Goal: Task Accomplishment & Management: Manage account settings

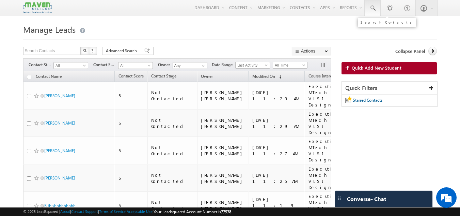
drag, startPoint x: 0, startPoint y: 0, endPoint x: 369, endPoint y: 9, distance: 369.5
click at [369, 9] on span at bounding box center [372, 8] width 7 height 7
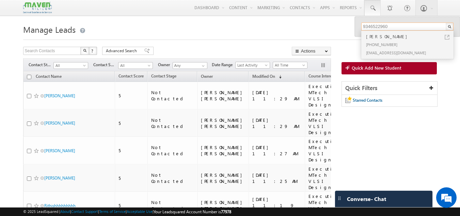
scroll to position [188, 0]
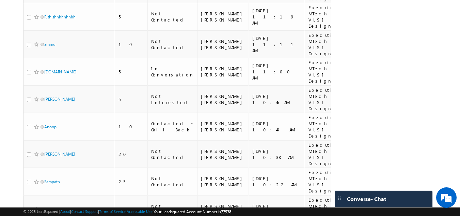
type input "9346522960"
click at [459, 129] on body "Menu Gagandip Singh Saini gagan dip@m aven- silic on.co m" at bounding box center [230, 214] width 460 height 805
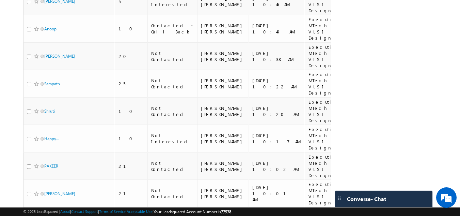
scroll to position [311, 0]
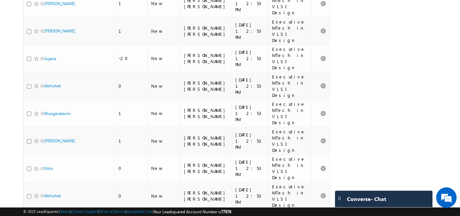
scroll to position [309, 0]
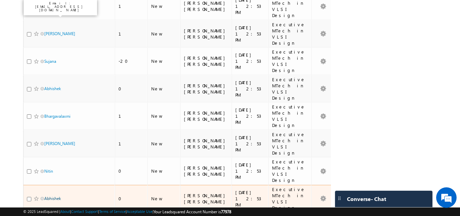
click at [54, 196] on link "Abhishek" at bounding box center [52, 198] width 17 height 5
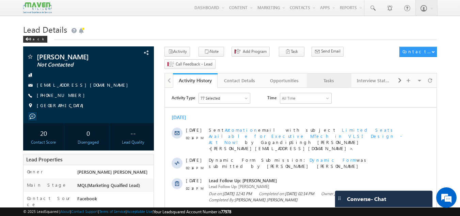
click at [324, 76] on div "Tasks" at bounding box center [329, 80] width 33 height 8
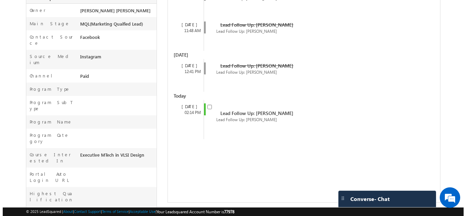
scroll to position [162, 0]
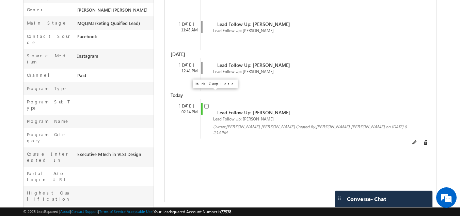
click at [205, 104] on input "checkbox" at bounding box center [206, 106] width 4 height 4
checkbox input "false"
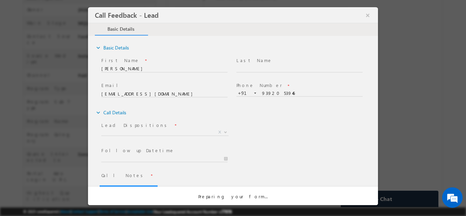
scroll to position [0, 0]
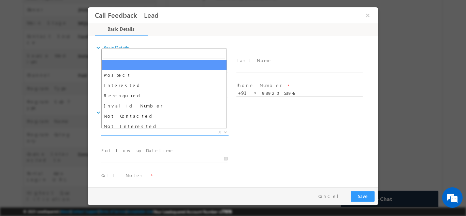
click at [194, 134] on span "X" at bounding box center [164, 131] width 127 height 7
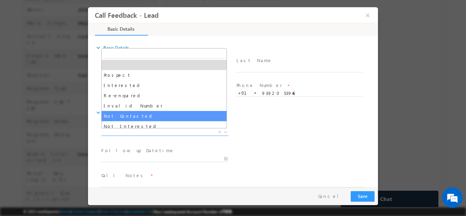
select select "Not Contacted"
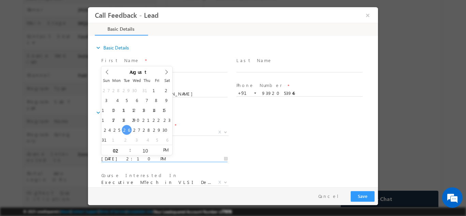
click at [172, 160] on input "26/08/2025 2:10 PM" at bounding box center [164, 158] width 126 height 7
type input "27/08/2025 2:10 PM"
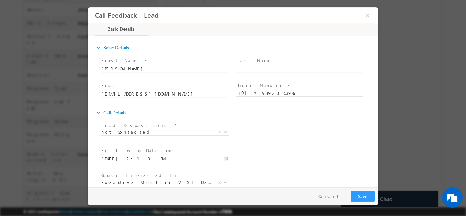
scroll to position [36, 0]
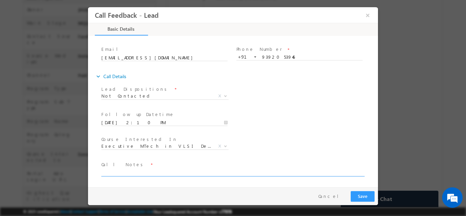
click at [164, 172] on textarea at bounding box center [232, 172] width 262 height 8
paste textarea "dnp"
type textarea "dnp"
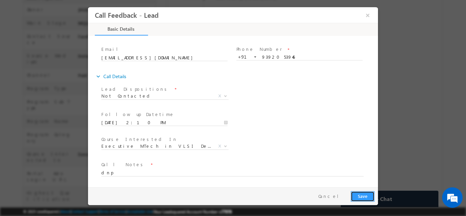
click at [367, 194] on button "Save" at bounding box center [362, 196] width 24 height 11
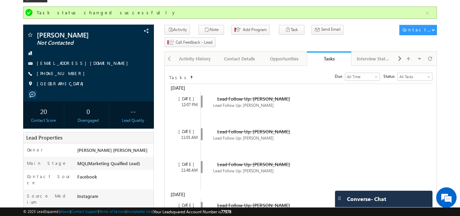
scroll to position [0, 0]
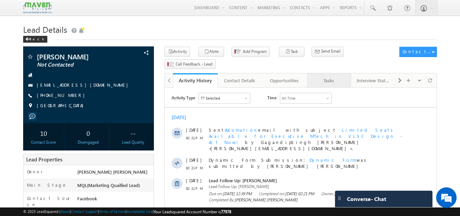
click at [332, 75] on link "Tasks" at bounding box center [329, 80] width 45 height 14
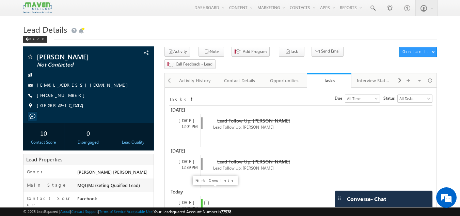
click at [206, 200] on input "checkbox" at bounding box center [206, 202] width 4 height 4
checkbox input "false"
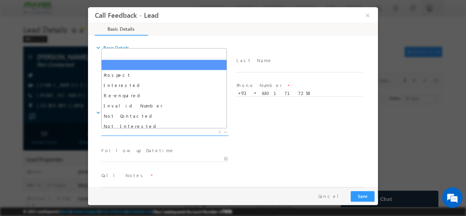
click at [187, 133] on span "X" at bounding box center [164, 131] width 127 height 7
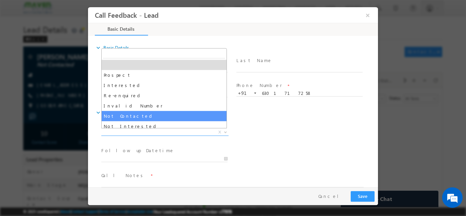
select select "Not Contacted"
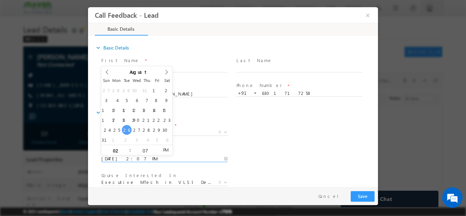
click at [155, 158] on input "26/08/2025 2:07 PM" at bounding box center [164, 158] width 126 height 7
type input "27/08/2025 2:07 PM"
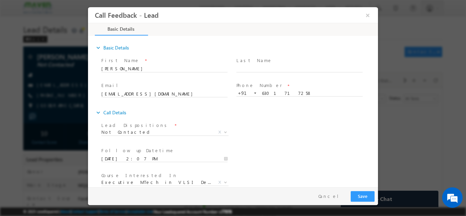
drag, startPoint x: 353, startPoint y: 129, endPoint x: 376, endPoint y: 131, distance: 23.2
click at [376, 131] on div "expand_more Basic Details First Name *" at bounding box center [234, 111] width 286 height 150
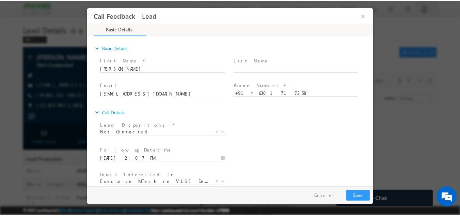
scroll to position [36, 0]
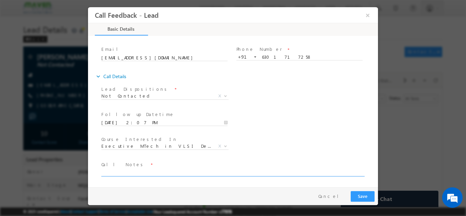
click at [239, 170] on textarea at bounding box center [232, 172] width 262 height 8
paste textarea "dnp"
type textarea "dnp"
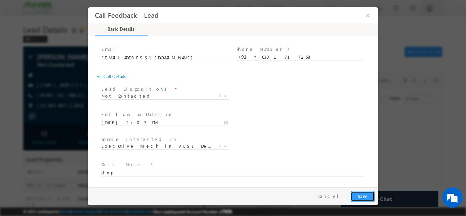
click at [361, 195] on button "Save" at bounding box center [362, 196] width 24 height 11
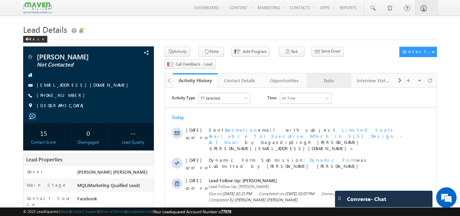
click at [315, 75] on link "Tasks" at bounding box center [329, 80] width 45 height 14
click at [329, 76] on div "Tasks" at bounding box center [329, 80] width 33 height 8
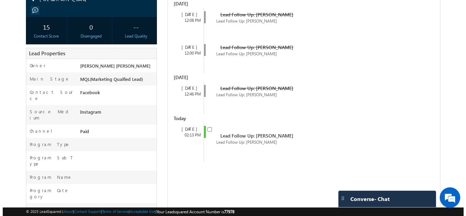
scroll to position [158, 0]
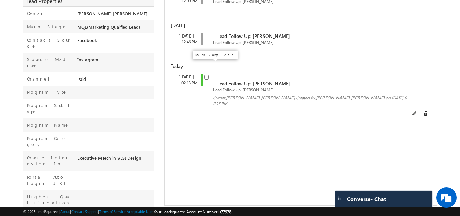
click at [209, 75] on input "checkbox" at bounding box center [206, 77] width 4 height 4
checkbox input "false"
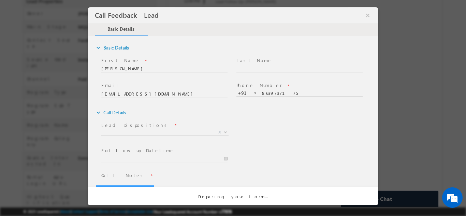
scroll to position [0, 0]
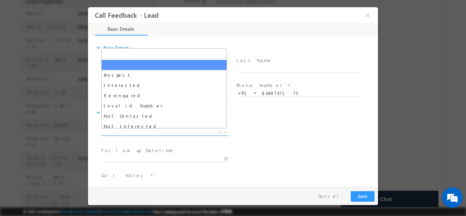
click at [155, 131] on span "X" at bounding box center [164, 131] width 127 height 7
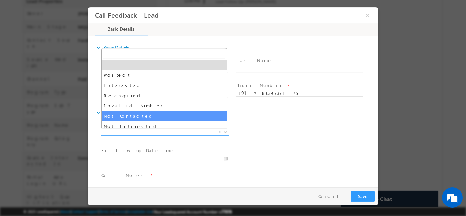
select select "Not Contacted"
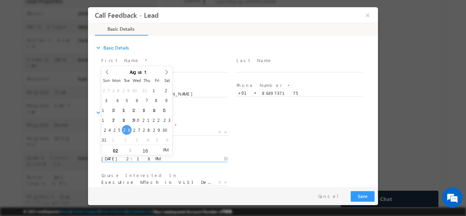
click at [149, 160] on input "[DATE] 2:16 PM" at bounding box center [164, 158] width 126 height 7
type input "[DATE] 2:16 PM"
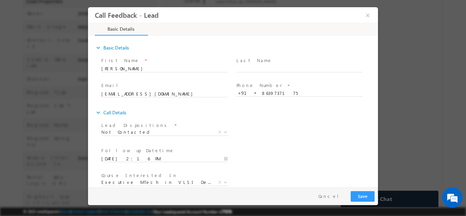
click at [341, 132] on div "Lead Dispositions * Prospect Interested Re-enquired Invalid Number Not Contacte…" at bounding box center [239, 132] width 278 height 25
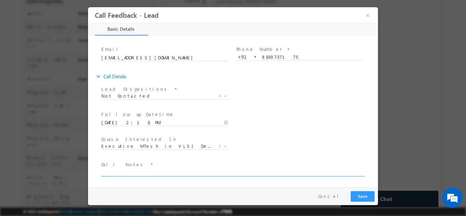
click at [191, 171] on textarea at bounding box center [232, 172] width 262 height 8
type textarea "dnp"
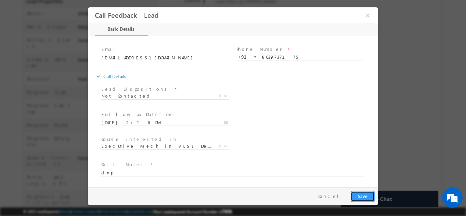
click at [371, 195] on button "Save" at bounding box center [362, 196] width 24 height 11
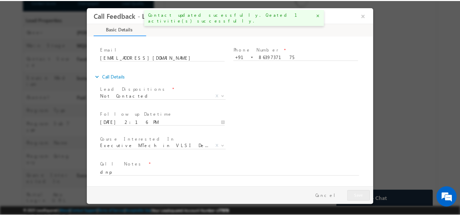
scroll to position [177, 0]
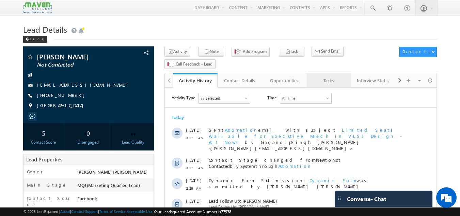
click at [335, 75] on link "Tasks" at bounding box center [329, 80] width 45 height 14
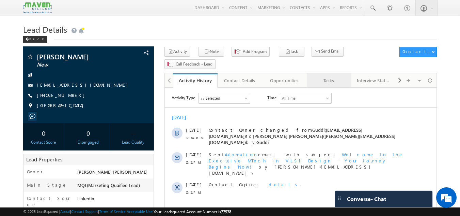
click at [330, 73] on link "Tasks" at bounding box center [329, 80] width 45 height 14
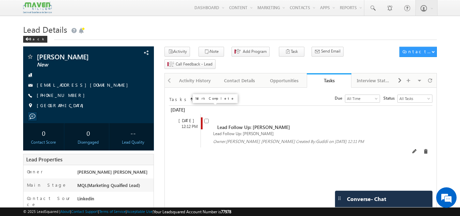
click at [208, 119] on input "checkbox" at bounding box center [206, 121] width 4 height 4
checkbox input "false"
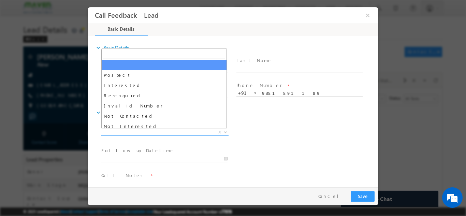
click at [167, 129] on span "X" at bounding box center [164, 131] width 127 height 7
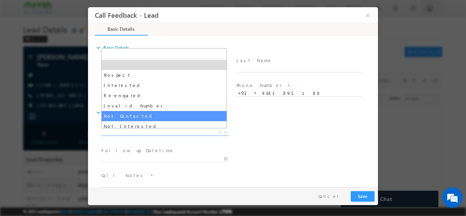
select select "Not Contacted"
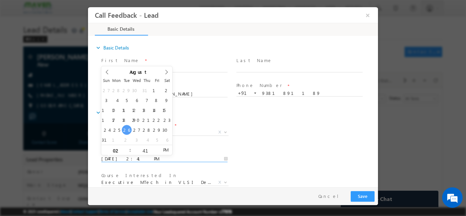
click at [159, 155] on input "26/08/2025 2:41 PM" at bounding box center [164, 158] width 126 height 7
type input "27/08/2025 2:41 PM"
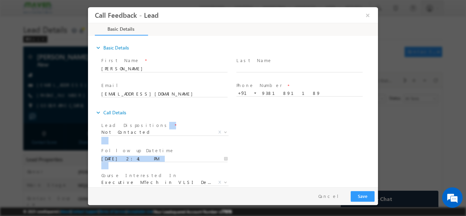
drag, startPoint x: 374, startPoint y: 112, endPoint x: 377, endPoint y: 176, distance: 64.2
click at [377, 176] on div "expand_more Basic Details First Name *" at bounding box center [234, 111] width 286 height 150
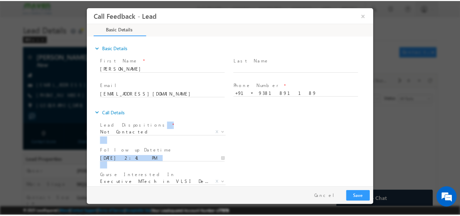
scroll to position [36, 0]
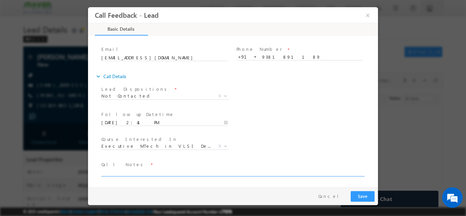
click at [192, 173] on textarea at bounding box center [232, 172] width 262 height 8
type textarea "dnp"
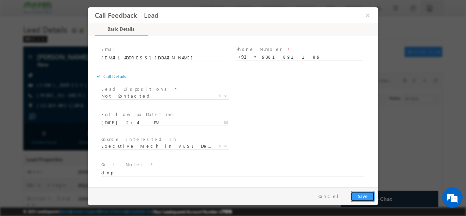
click at [363, 197] on button "Save" at bounding box center [362, 196] width 24 height 11
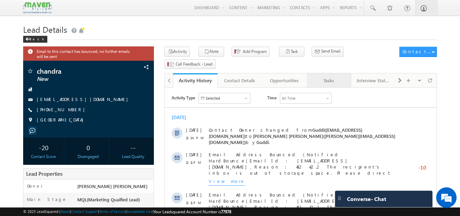
click at [331, 76] on div "Tasks" at bounding box center [329, 80] width 33 height 8
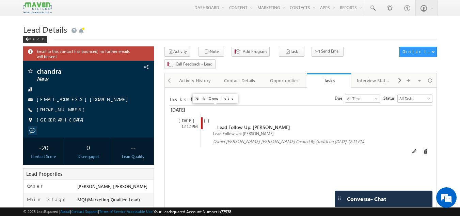
click at [209, 117] on span at bounding box center [206, 120] width 4 height 6
click at [207, 119] on input "checkbox" at bounding box center [206, 121] width 4 height 4
checkbox input "false"
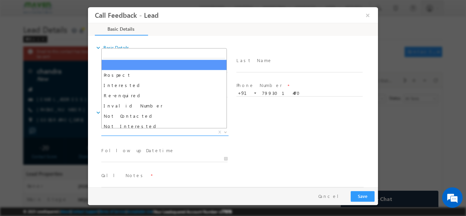
click at [184, 131] on span "X" at bounding box center [164, 131] width 127 height 7
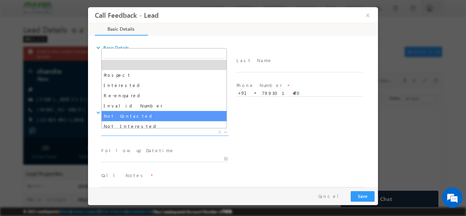
select select "Not Contacted"
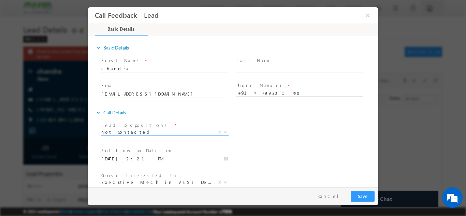
click at [159, 156] on input "26/08/2025 2:21 PM" at bounding box center [164, 158] width 126 height 7
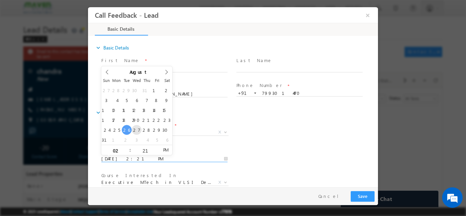
type input "27/08/2025 2:21 PM"
click at [327, 99] on span at bounding box center [299, 98] width 126 height 7
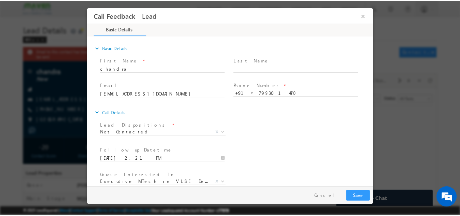
scroll to position [36, 0]
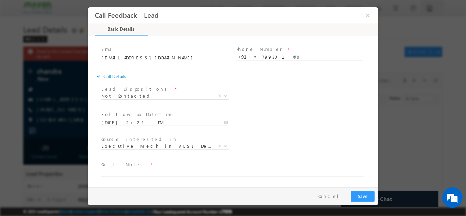
drag, startPoint x: 377, startPoint y: 115, endPoint x: 467, endPoint y: 188, distance: 116.0
click at [279, 173] on textarea at bounding box center [232, 172] width 262 height 8
paste textarea "dnp"
type textarea "dnp"
click at [363, 192] on button "Save" at bounding box center [362, 196] width 24 height 11
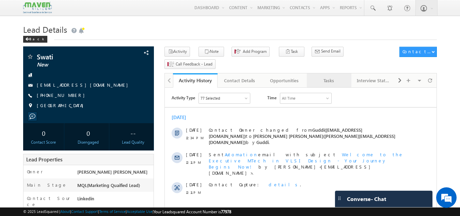
click at [335, 76] on div "Tasks" at bounding box center [329, 80] width 33 height 8
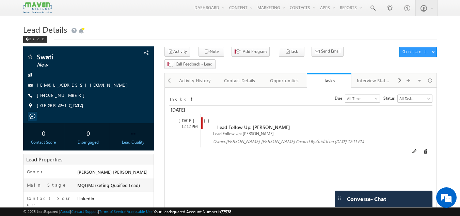
click at [206, 119] on input "checkbox" at bounding box center [206, 121] width 4 height 4
checkbox input "false"
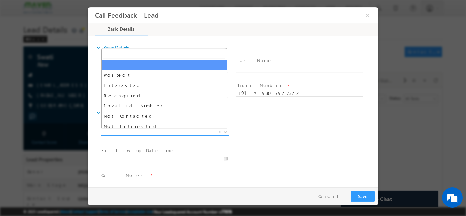
click at [130, 132] on span "X" at bounding box center [164, 131] width 127 height 7
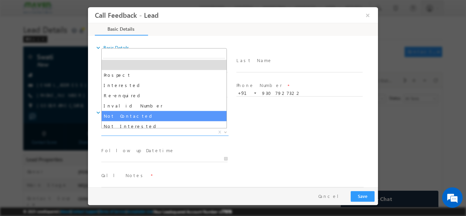
select select "Not Contacted"
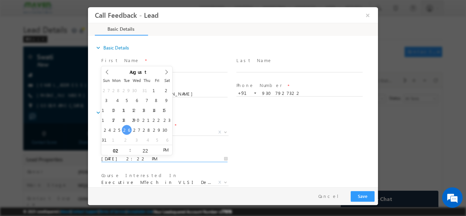
click at [134, 159] on input "26/08/2025 2:22 PM" at bounding box center [164, 158] width 126 height 7
type input "27/08/2025 2:22 PM"
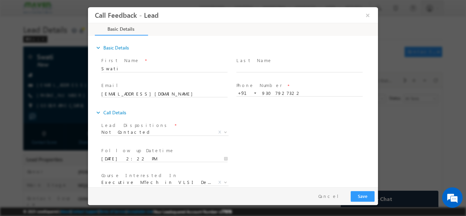
scroll to position [36, 0]
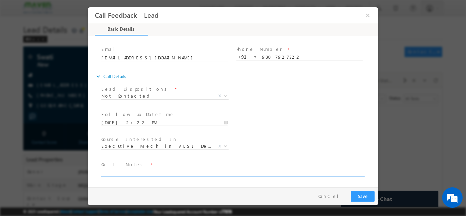
click at [275, 173] on textarea at bounding box center [232, 172] width 262 height 8
type textarea "di"
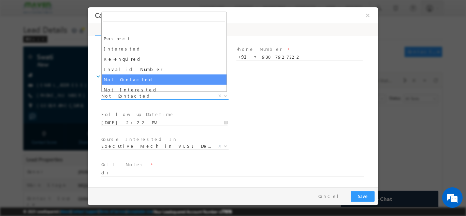
click at [187, 98] on span "Not Contacted" at bounding box center [156, 95] width 111 height 6
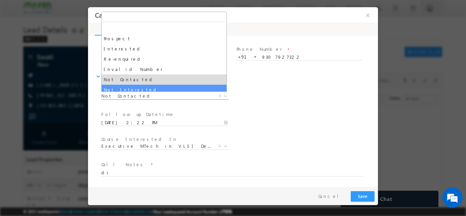
select select "Not Interested"
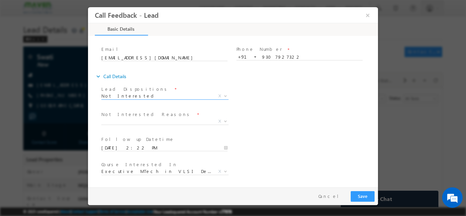
scroll to position [61, 0]
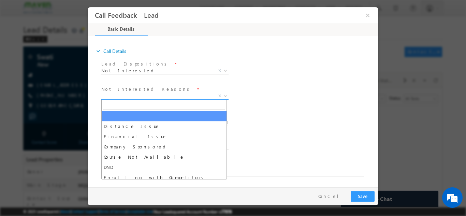
click at [166, 96] on span "X" at bounding box center [164, 95] width 127 height 7
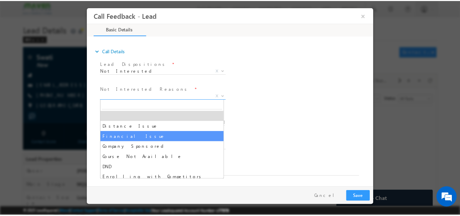
scroll to position [14, 0]
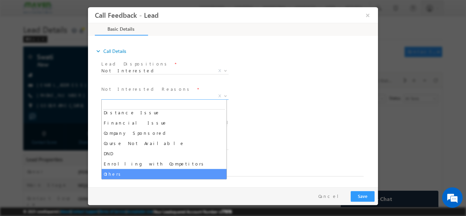
select select "Others"
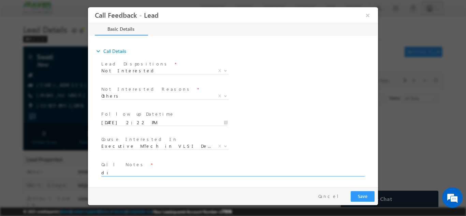
click at [172, 172] on textarea "di" at bounding box center [232, 172] width 262 height 8
click at [119, 172] on textarea "doing bgech not interested now" at bounding box center [232, 172] width 262 height 8
type textarea "doing btech not interested now"
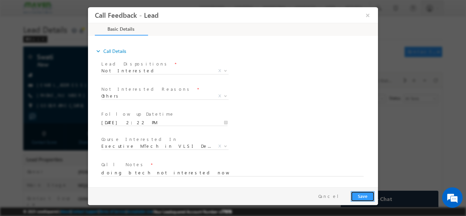
click at [368, 192] on button "Save" at bounding box center [362, 196] width 24 height 11
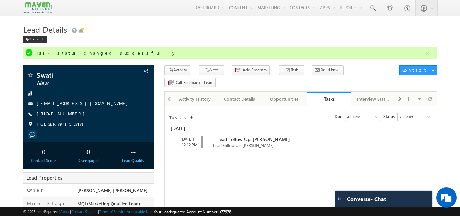
click at [368, 194] on div "Converse - Chat" at bounding box center [383, 199] width 97 height 16
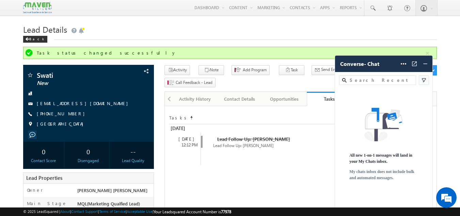
click at [368, 194] on div "All new 1-on-1 messages will land in your My Chats inbox. My chats inbox does n…" at bounding box center [384, 147] width 98 height 99
drag, startPoint x: 280, startPoint y: 185, endPoint x: 368, endPoint y: 194, distance: 88.4
click at [368, 194] on div "All new 1-on-1 messages will land in your My Chats inbox. My chats inbox does n…" at bounding box center [384, 147] width 98 height 99
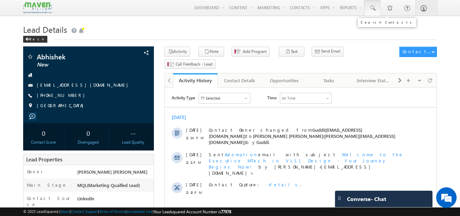
click at [373, 4] on link at bounding box center [373, 8] width 16 height 16
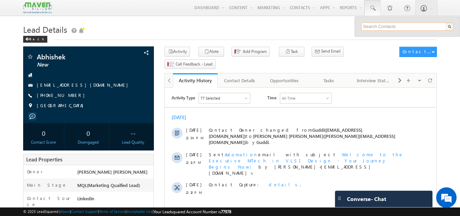
click at [373, 26] on input "text" at bounding box center [408, 26] width 92 height 8
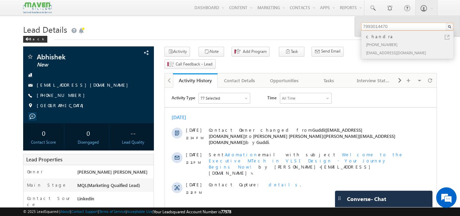
type input "7993014470"
click at [402, 45] on div "+91-7993014470" at bounding box center [410, 44] width 91 height 8
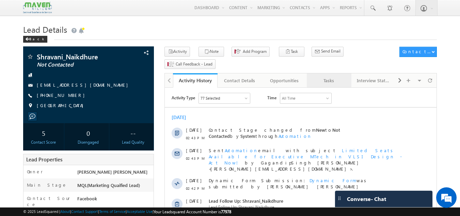
click at [331, 76] on div "Tasks" at bounding box center [329, 80] width 33 height 8
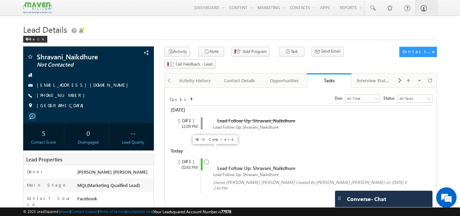
click at [208, 159] on input "checkbox" at bounding box center [206, 161] width 4 height 4
checkbox input "false"
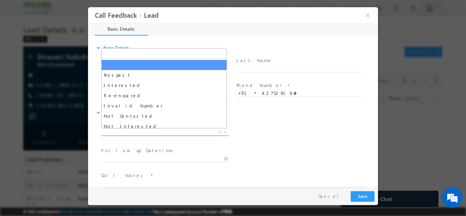
click at [188, 131] on span "X" at bounding box center [164, 131] width 127 height 7
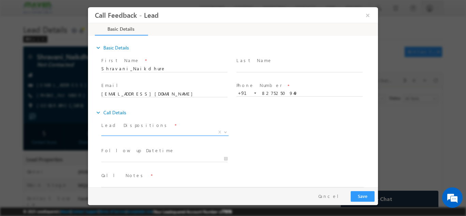
click at [188, 131] on span "X" at bounding box center [164, 131] width 127 height 7
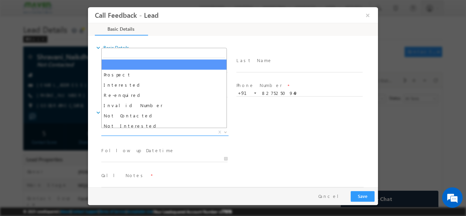
click at [188, 131] on span "X" at bounding box center [164, 131] width 127 height 7
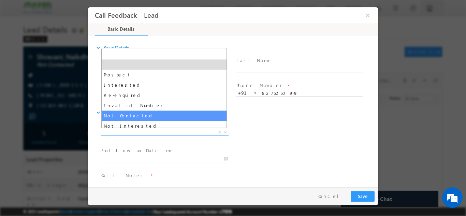
select select "Not Contacted"
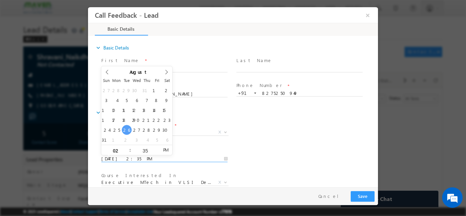
click at [162, 160] on input "26/08/2025 2:35 PM" at bounding box center [164, 158] width 126 height 7
type input "27/08/2025 2:35 PM"
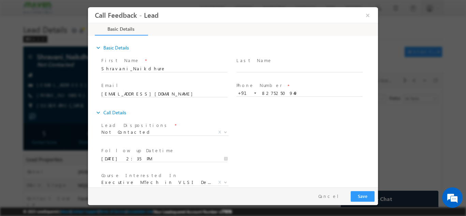
scroll to position [36, 0]
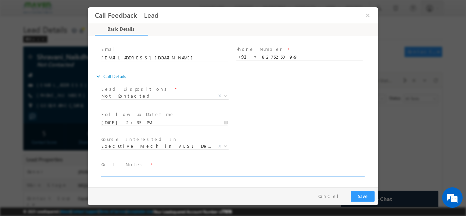
click at [258, 172] on textarea at bounding box center [232, 172] width 262 height 8
paste textarea "dnp"
type textarea "dnp"
click at [362, 192] on button "Save" at bounding box center [362, 196] width 24 height 11
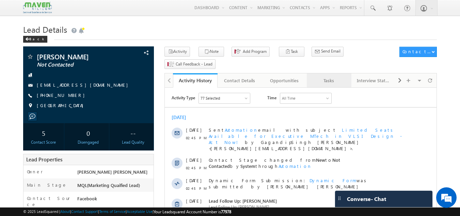
click at [335, 76] on div "Tasks" at bounding box center [329, 80] width 33 height 8
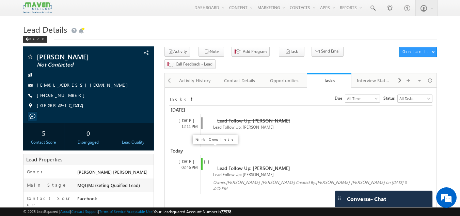
click at [208, 159] on input "checkbox" at bounding box center [206, 161] width 4 height 4
checkbox input "false"
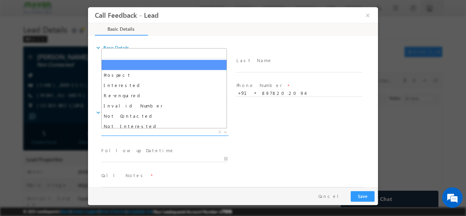
click at [177, 131] on span "X" at bounding box center [164, 131] width 127 height 7
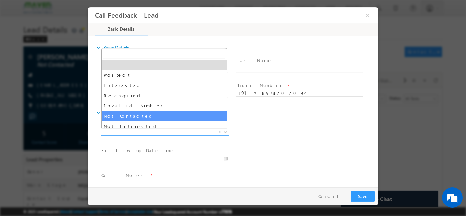
select select "Not Contacted"
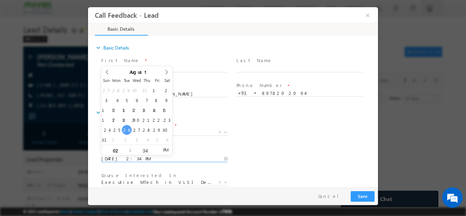
click at [157, 159] on input "26/08/2025 2:34 PM" at bounding box center [164, 158] width 126 height 7
type input "27/08/2025 2:34 PM"
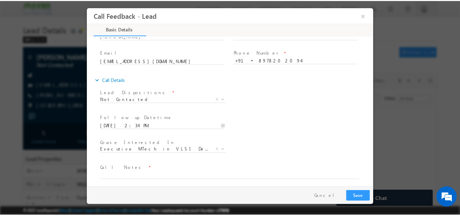
scroll to position [36, 0]
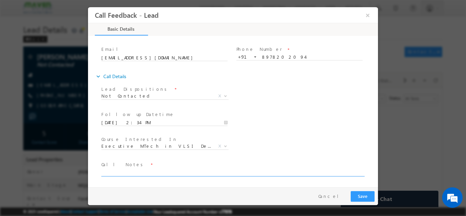
click at [214, 170] on textarea at bounding box center [232, 172] width 262 height 8
paste textarea "dnp"
type textarea "dnp"
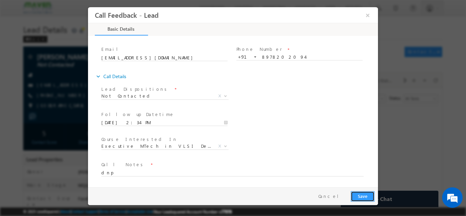
click at [365, 192] on button "Save" at bounding box center [362, 196] width 24 height 11
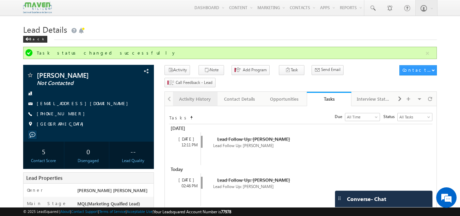
click at [197, 95] on div "Activity History" at bounding box center [195, 99] width 33 height 8
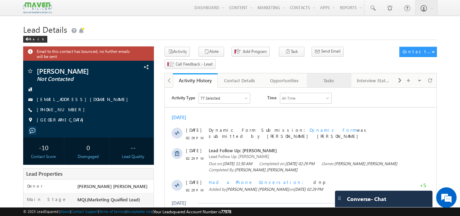
click at [334, 75] on link "Tasks" at bounding box center [329, 80] width 45 height 14
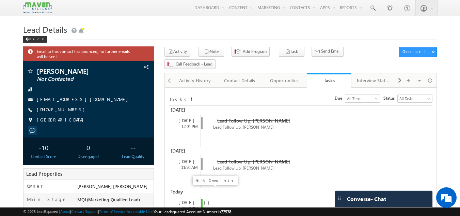
click at [208, 200] on input "checkbox" at bounding box center [206, 202] width 4 height 4
checkbox input "false"
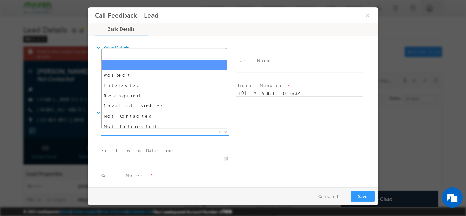
click at [177, 131] on span "X" at bounding box center [164, 131] width 127 height 7
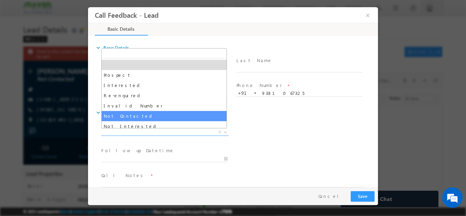
select select "Not Contacted"
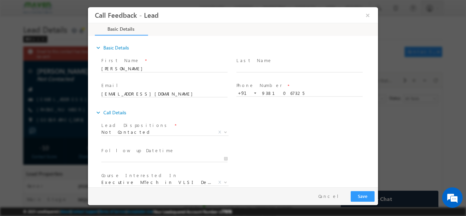
click at [131, 157] on span at bounding box center [167, 158] width 132 height 7
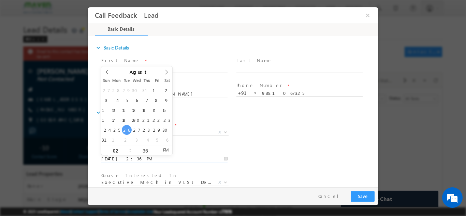
click at [131, 157] on input "26/08/2025 2:36 PM" at bounding box center [164, 158] width 126 height 7
type input "27/08/2025 2:36 PM"
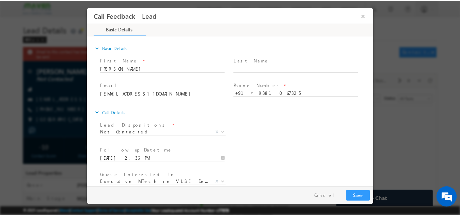
scroll to position [36, 0]
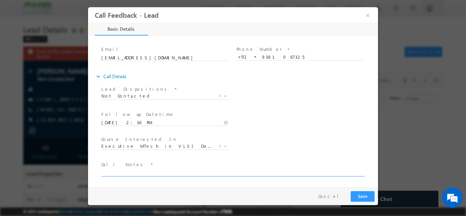
click at [270, 169] on textarea at bounding box center [232, 172] width 262 height 8
type textarea "dnp"
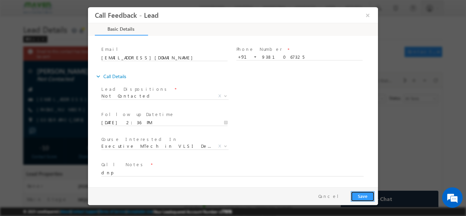
click at [360, 193] on button "Save" at bounding box center [362, 196] width 24 height 11
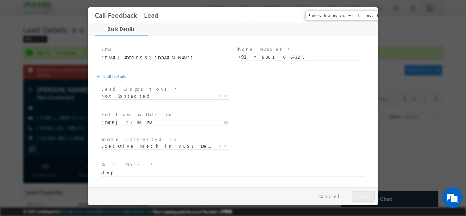
click at [368, 15] on button "×" at bounding box center [368, 15] width 12 height 13
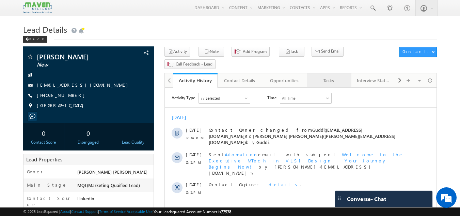
click at [334, 76] on div "Tasks" at bounding box center [329, 80] width 33 height 8
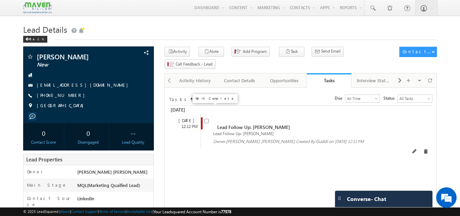
click at [206, 119] on input "checkbox" at bounding box center [206, 121] width 4 height 4
checkbox input "false"
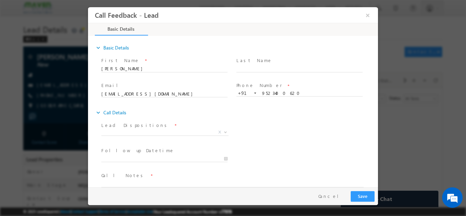
click at [211, 105] on div "Email * amrahman3015@gmail.com" at bounding box center [167, 92] width 135 height 25
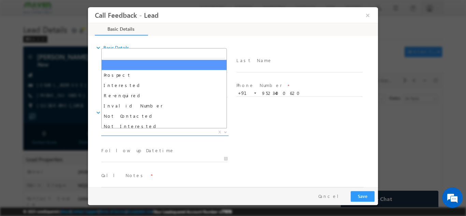
click at [175, 135] on span "Prospect Interested Re-enquired Invalid Number Not Contacted Not Interested In …" at bounding box center [167, 133] width 132 height 8
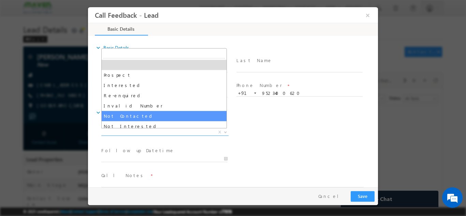
select select "Not Contacted"
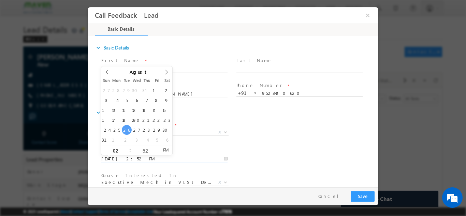
click at [157, 157] on input "26/08/2025 2:52 PM" at bounding box center [164, 158] width 126 height 7
type input "27/08/2025 2:52 PM"
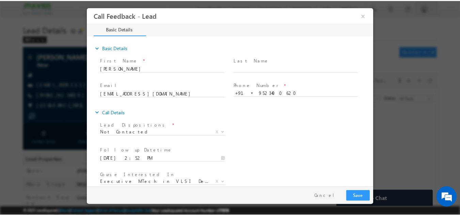
scroll to position [36, 0]
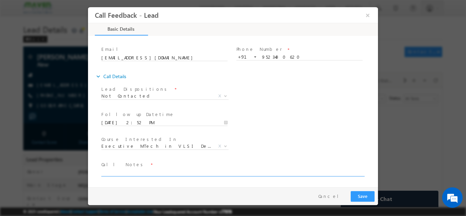
click at [285, 168] on textarea at bounding box center [232, 172] width 262 height 8
type textarea "dnp"
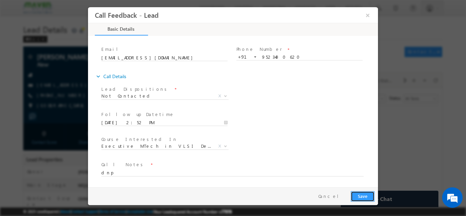
click at [365, 195] on button "Save" at bounding box center [362, 196] width 24 height 11
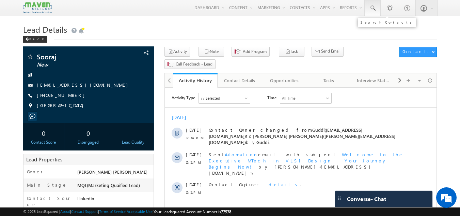
click at [377, 4] on link at bounding box center [373, 8] width 16 height 16
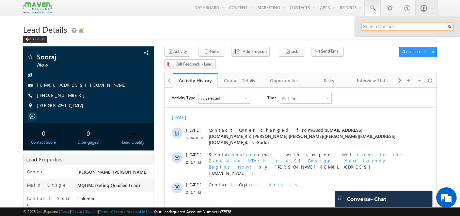
click at [374, 28] on input "text" at bounding box center [408, 26] width 92 height 8
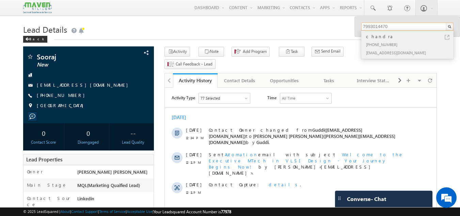
type input "7993014470"
click at [388, 39] on div "chandra" at bounding box center [410, 36] width 91 height 7
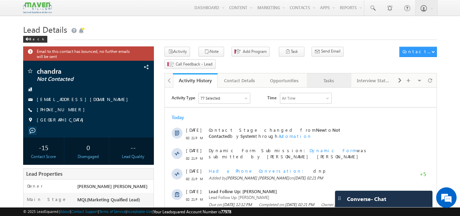
click at [333, 76] on div "Tasks" at bounding box center [329, 80] width 33 height 8
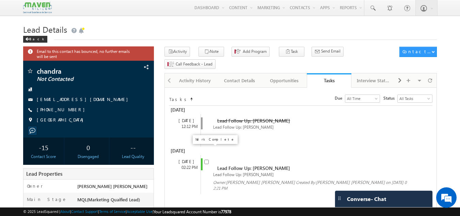
click at [205, 159] on input "checkbox" at bounding box center [206, 161] width 4 height 4
checkbox input "false"
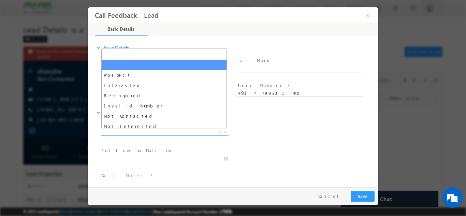
click at [189, 133] on span "X" at bounding box center [164, 131] width 127 height 7
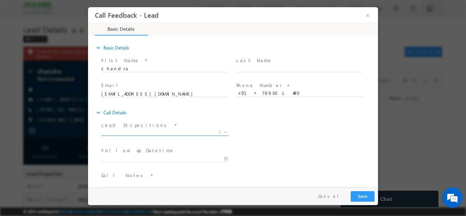
click at [170, 130] on span "X" at bounding box center [164, 131] width 127 height 7
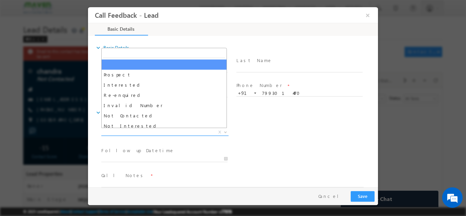
click at [169, 133] on span "X" at bounding box center [164, 131] width 127 height 7
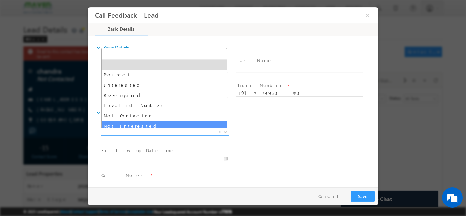
select select "Not Interested"
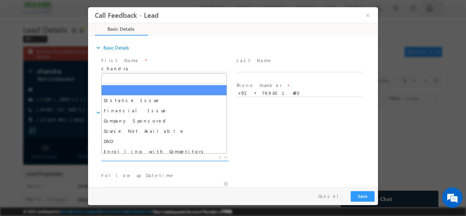
click at [159, 157] on span "X" at bounding box center [164, 157] width 127 height 7
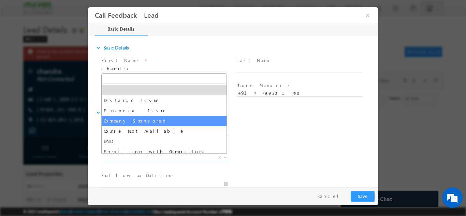
scroll to position [14, 0]
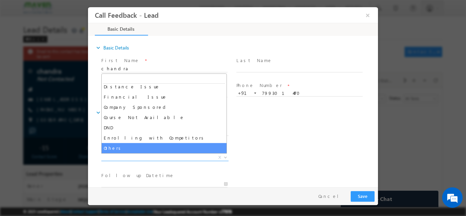
select select "Others"
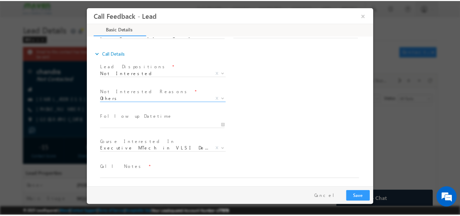
scroll to position [61, 0]
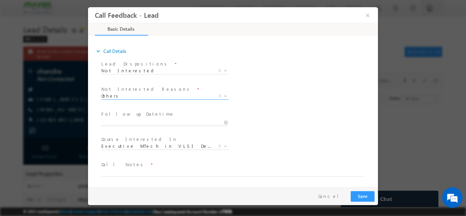
type input "26/08/2025 2:57 PM"
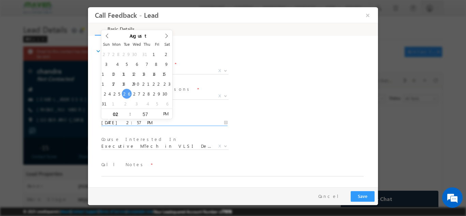
click at [214, 122] on input "26/08/2025 2:57 PM" at bounding box center [164, 122] width 126 height 7
click at [129, 172] on textarea at bounding box center [232, 172] width 262 height 8
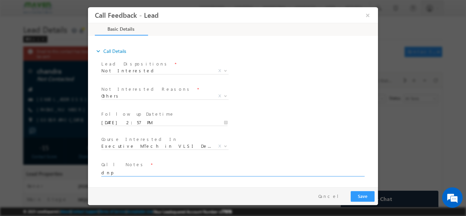
type textarea "dnp"
click at [369, 194] on button "Save" at bounding box center [362, 196] width 24 height 11
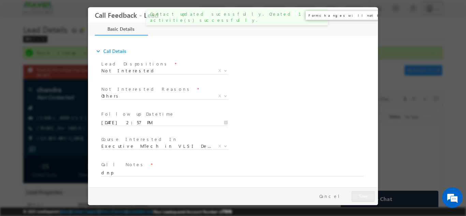
click at [368, 16] on button "×" at bounding box center [368, 15] width 12 height 13
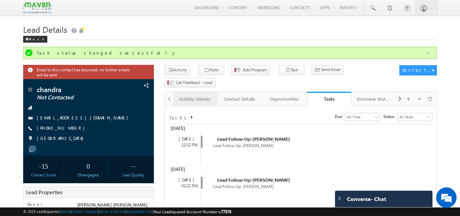
click at [208, 95] on div "Activity History" at bounding box center [195, 99] width 33 height 8
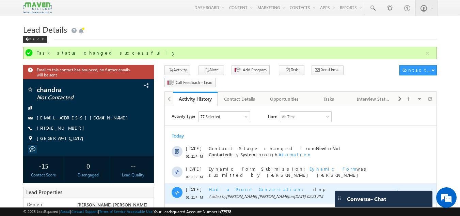
click at [399, 194] on span at bounding box center [398, 194] width 11 height 8
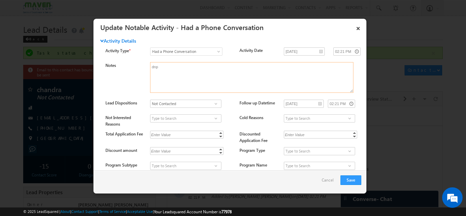
drag, startPoint x: 179, startPoint y: 70, endPoint x: 121, endPoint y: 71, distance: 57.3
click at [121, 71] on div "Notes dnp" at bounding box center [235, 79] width 261 height 34
type textarea "not interested looking for job"
click at [356, 183] on button "Save" at bounding box center [350, 180] width 21 height 10
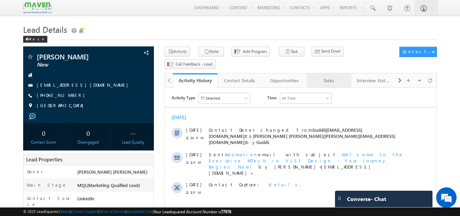
click at [335, 76] on div "Tasks" at bounding box center [329, 80] width 33 height 8
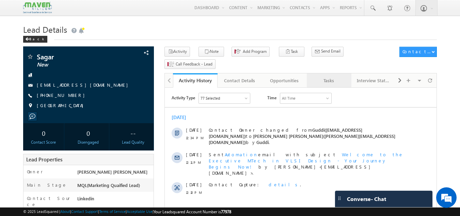
click at [331, 73] on link "Tasks" at bounding box center [329, 80] width 45 height 14
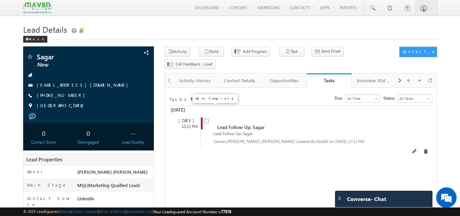
click at [207, 119] on input "checkbox" at bounding box center [206, 121] width 4 height 4
checkbox input "false"
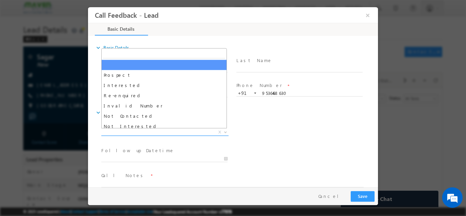
click at [135, 131] on span "X" at bounding box center [164, 131] width 127 height 7
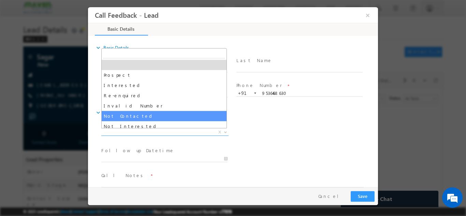
select select "Not Contacted"
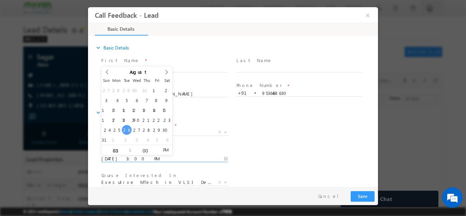
click at [134, 157] on input "26/08/2025 3:00 PM" at bounding box center [164, 158] width 126 height 7
type input "27/08/2025 3:00 PM"
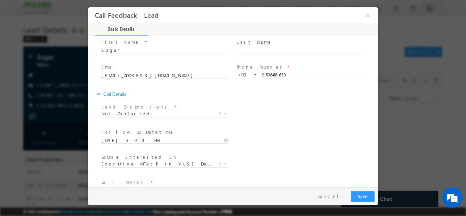
scroll to position [36, 0]
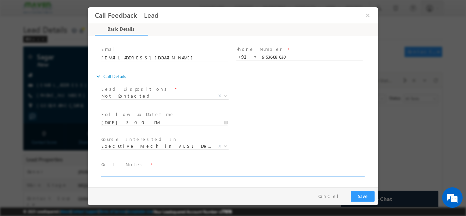
click at [304, 171] on textarea at bounding box center [232, 172] width 262 height 8
type textarea "dnp"
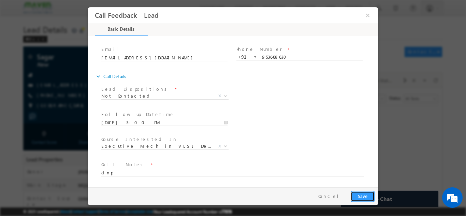
click at [362, 193] on button "Save" at bounding box center [362, 196] width 24 height 11
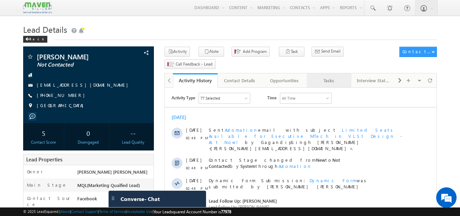
click at [342, 73] on link "Tasks" at bounding box center [329, 80] width 45 height 14
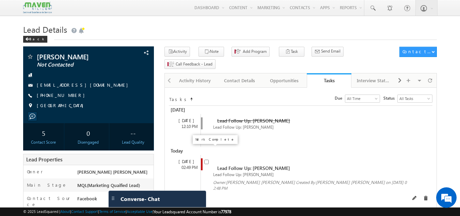
click at [206, 159] on input "checkbox" at bounding box center [206, 161] width 4 height 4
checkbox input "false"
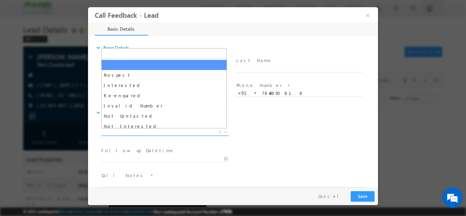
click at [133, 131] on span "X" at bounding box center [164, 131] width 127 height 7
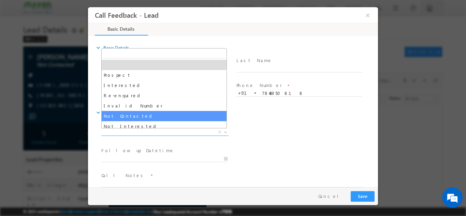
select select "Not Contacted"
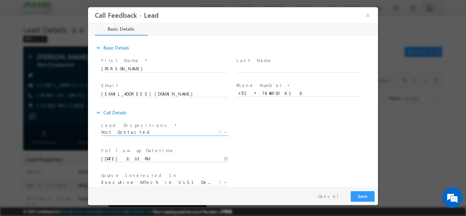
click at [133, 156] on input "26/08/2025 3:33 PM" at bounding box center [164, 158] width 126 height 7
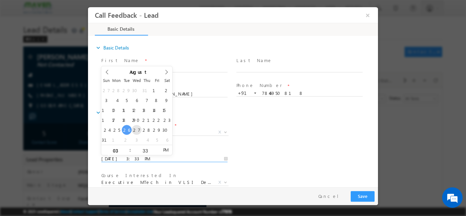
type input "27/08/2025 3:33 PM"
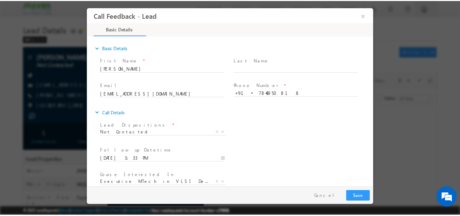
scroll to position [36, 0]
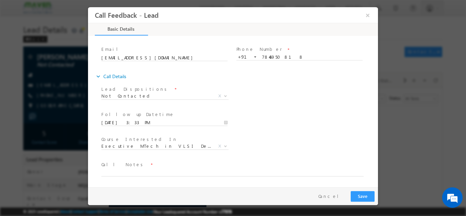
click at [201, 168] on span "Call Notes *" at bounding box center [228, 164] width 255 height 7
click at [200, 173] on textarea at bounding box center [232, 172] width 262 height 8
paste textarea "https://docs.google.com/spreadsheets/d/13roPPgCH_vfVsVHmGj7dS9kqkrx4kUNlEy6mSMD…"
type textarea "https://docs.google.com/spreadsheets/d/13roPPgCH_vfVsVHmGj7dS9kqkrx4kUNlEy6mSMD…"
drag, startPoint x: 338, startPoint y: 171, endPoint x: 2, endPoint y: 176, distance: 335.7
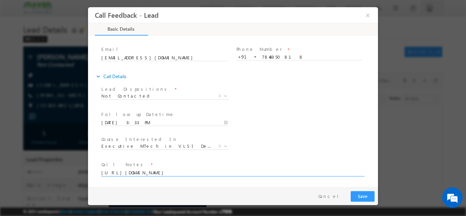
click at [88, 176] on html "Call Feedback - Lead × Basic Details" at bounding box center [233, 97] width 290 height 180
type textarea "dnp"
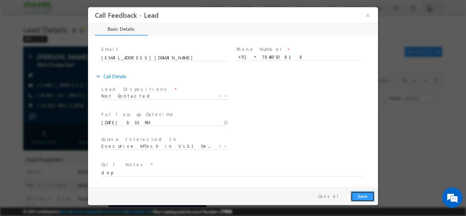
click at [360, 199] on button "Save" at bounding box center [362, 196] width 24 height 11
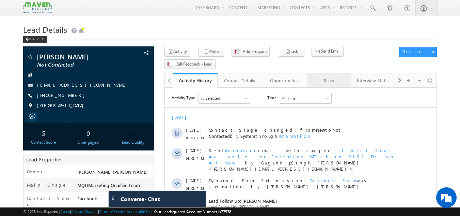
click at [319, 76] on div "Tasks" at bounding box center [329, 80] width 33 height 8
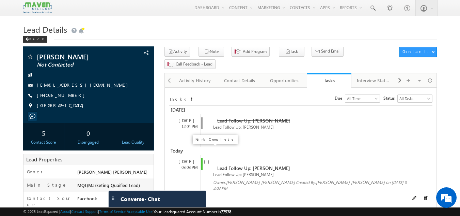
click at [208, 159] on input "checkbox" at bounding box center [206, 161] width 4 height 4
checkbox input "false"
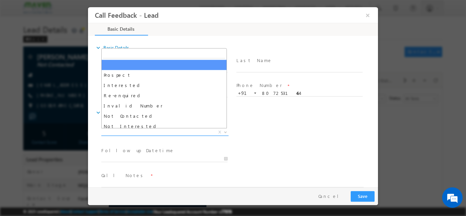
click at [169, 129] on span "X" at bounding box center [164, 131] width 127 height 7
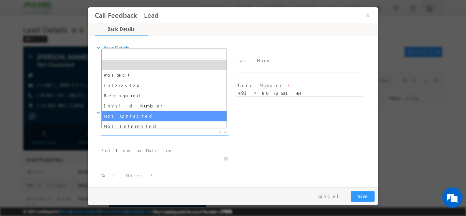
select select "Not Contacted"
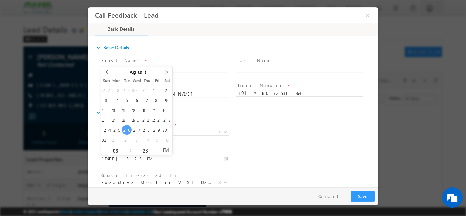
click at [152, 159] on input "[DATE] 3:23 PM" at bounding box center [164, 158] width 126 height 7
type input "[DATE] 3:23 PM"
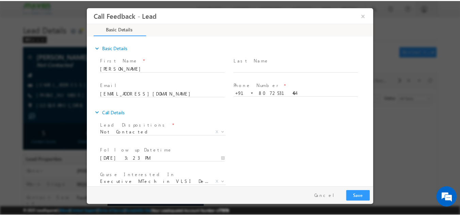
scroll to position [36, 0]
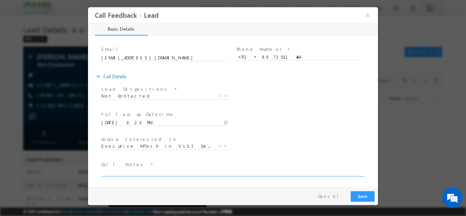
click at [298, 172] on textarea at bounding box center [232, 172] width 262 height 8
type textarea "dnp"
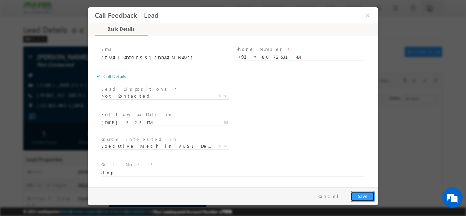
click at [365, 197] on button "Save" at bounding box center [362, 196] width 24 height 11
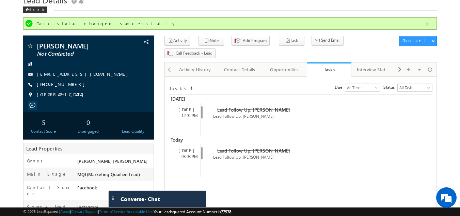
scroll to position [15, 0]
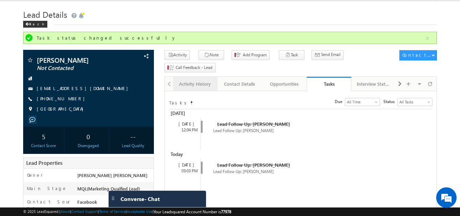
click at [189, 77] on link "Activity History" at bounding box center [195, 84] width 45 height 14
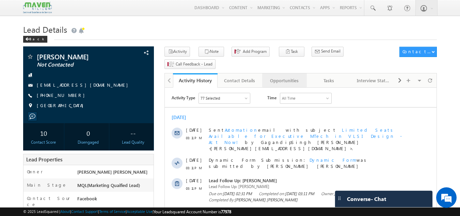
click at [291, 76] on div "Opportunities" at bounding box center [284, 80] width 33 height 8
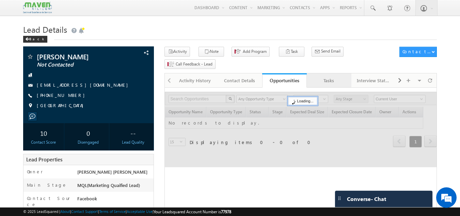
click at [333, 76] on div "Tasks" at bounding box center [329, 80] width 33 height 8
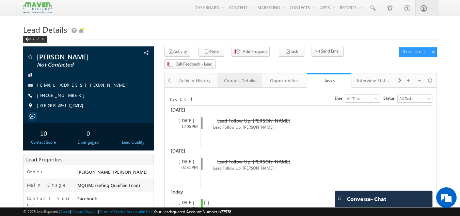
click at [236, 76] on div "Contact Details" at bounding box center [239, 80] width 33 height 8
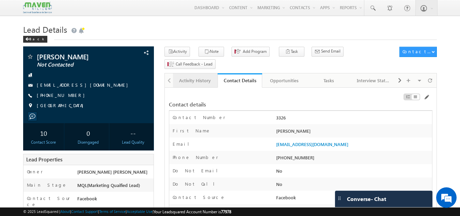
click at [191, 76] on div "Activity History" at bounding box center [195, 80] width 33 height 8
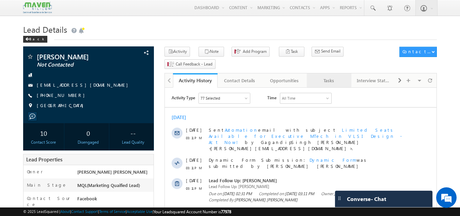
click at [339, 76] on div "Tasks" at bounding box center [329, 80] width 33 height 8
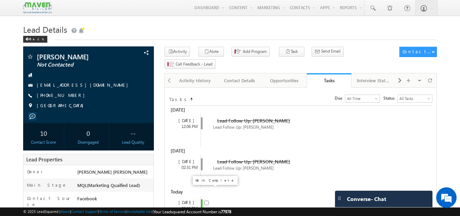
click at [207, 200] on input "checkbox" at bounding box center [206, 202] width 4 height 4
checkbox input "false"
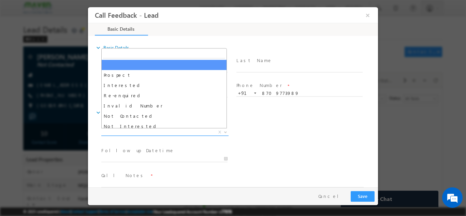
click at [139, 129] on span "X" at bounding box center [164, 131] width 127 height 7
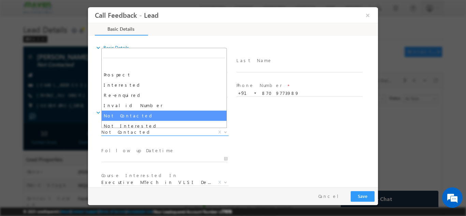
click at [132, 132] on span "Not Contacted" at bounding box center [156, 131] width 111 height 6
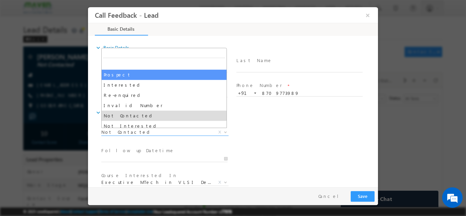
scroll to position [32, 0]
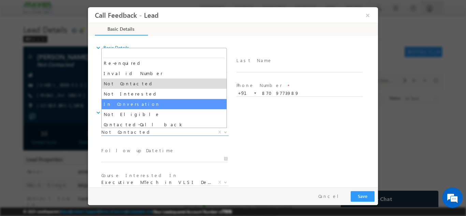
select select "In Conversation"
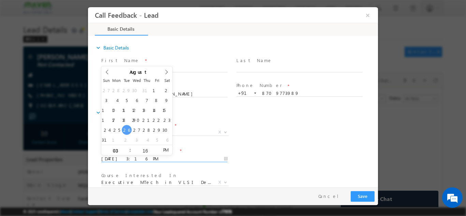
click at [171, 157] on input "26/08/2025 3:16 PM" at bounding box center [164, 158] width 126 height 7
type input "27/08/2025 3:16 PM"
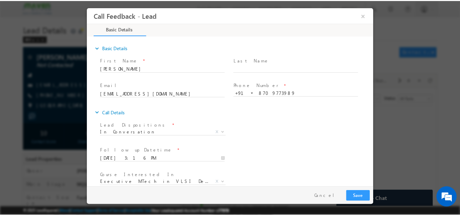
scroll to position [36, 0]
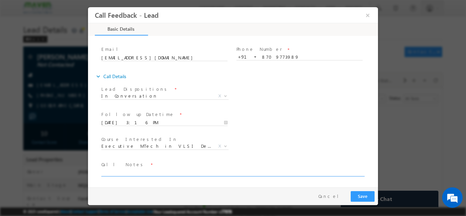
click at [278, 174] on textarea at bounding box center [232, 172] width 262 height 8
type textarea "doing btech in 3rd year ask me to share iit roorkee course details need time"
click at [360, 190] on div "Pay & Save Save Cancel" at bounding box center [234, 196] width 293 height 18
click at [360, 193] on button "Save" at bounding box center [362, 196] width 24 height 11
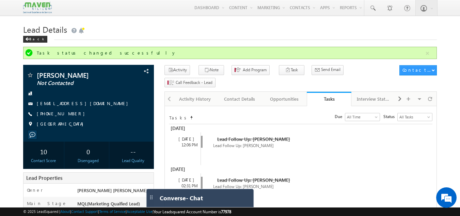
drag, startPoint x: 272, startPoint y: 186, endPoint x: 180, endPoint y: 98, distance: 127.3
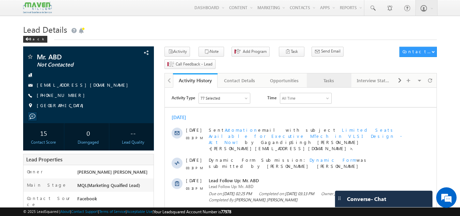
click at [342, 76] on div "Tasks" at bounding box center [329, 80] width 33 height 8
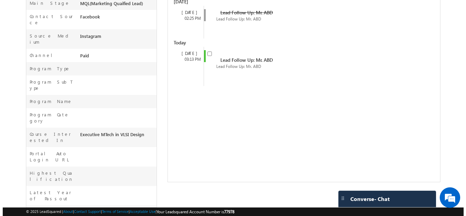
scroll to position [183, 0]
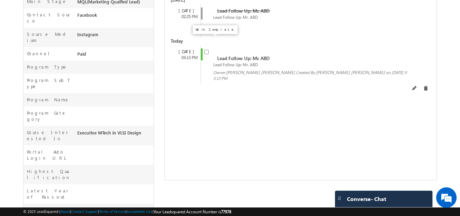
click at [208, 50] on input "checkbox" at bounding box center [206, 52] width 4 height 4
checkbox input "false"
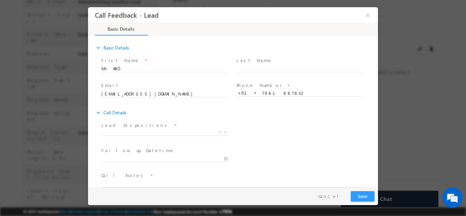
scroll to position [0, 0]
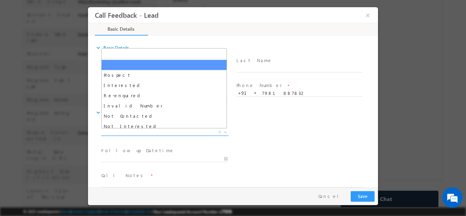
click at [158, 132] on span "X" at bounding box center [164, 131] width 127 height 7
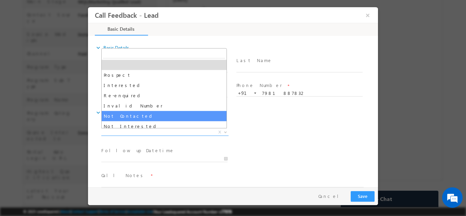
select select "Not Contacted"
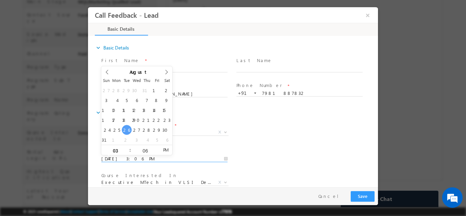
click at [136, 158] on input "[DATE] 3:06 PM" at bounding box center [164, 158] width 126 height 7
type input "[DATE] 3:06 PM"
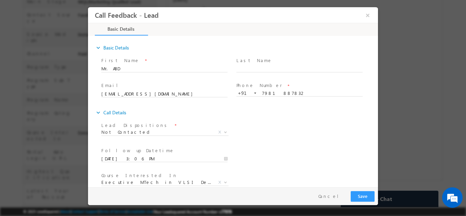
scroll to position [36, 0]
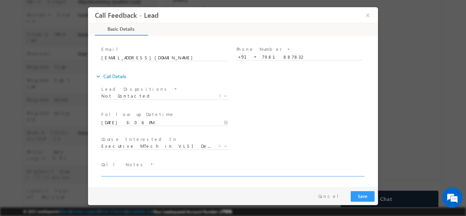
click at [205, 169] on textarea at bounding box center [232, 172] width 262 height 8
type textarea "dnp"
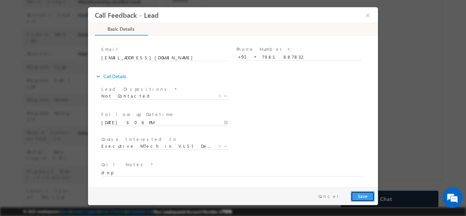
click at [367, 196] on button "Save" at bounding box center [362, 196] width 24 height 11
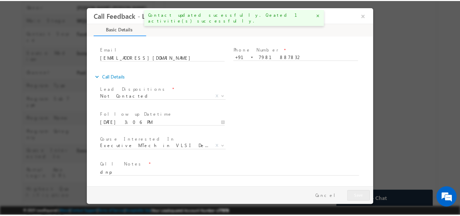
scroll to position [202, 0]
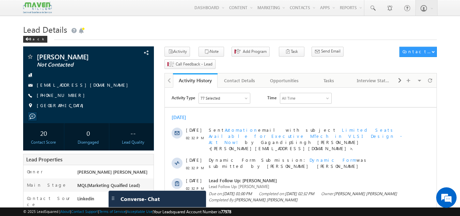
click at [256, 157] on span "Dynamic Form Submission: Dynamic Form was submitted by Gagandip Singh Saini" at bounding box center [308, 163] width 199 height 12
click at [374, 6] on span at bounding box center [372, 8] width 7 height 7
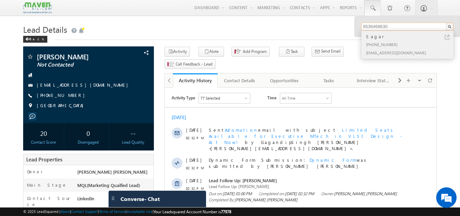
type input "9536468630"
click at [383, 52] on div "[EMAIL_ADDRESS][DOMAIN_NAME]" at bounding box center [410, 52] width 91 height 8
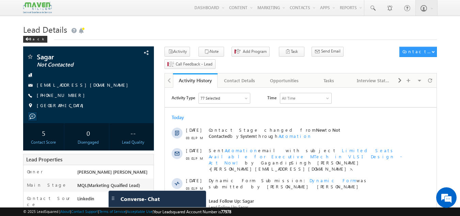
click at [218, 59] on span "Call Feedback - Lead" at bounding box center [192, 65] width 54 height 13
click at [376, 6] on span at bounding box center [372, 8] width 7 height 7
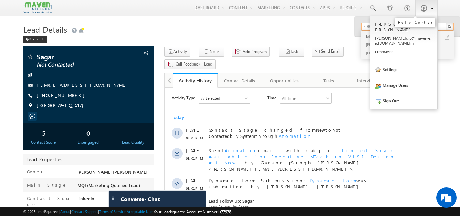
type input "7981887832"
click at [436, 2] on link at bounding box center [427, 8] width 22 height 16
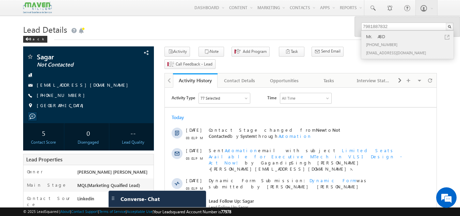
click at [393, 40] on div "Mr. ABD" at bounding box center [410, 36] width 91 height 7
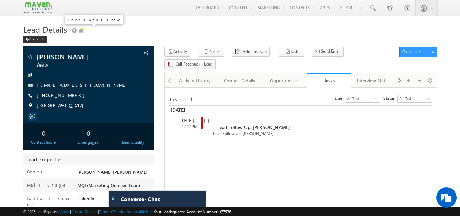
click at [83, 31] on span at bounding box center [81, 30] width 7 height 7
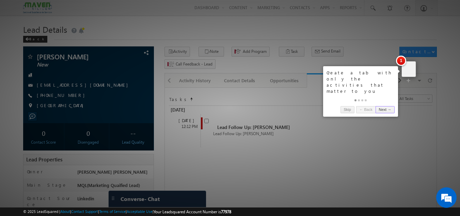
click at [297, 34] on div at bounding box center [230, 108] width 460 height 216
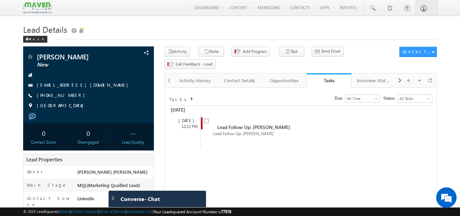
click at [297, 34] on h1 "Lead Details" at bounding box center [230, 28] width 414 height 13
